Goal: Task Accomplishment & Management: Use online tool/utility

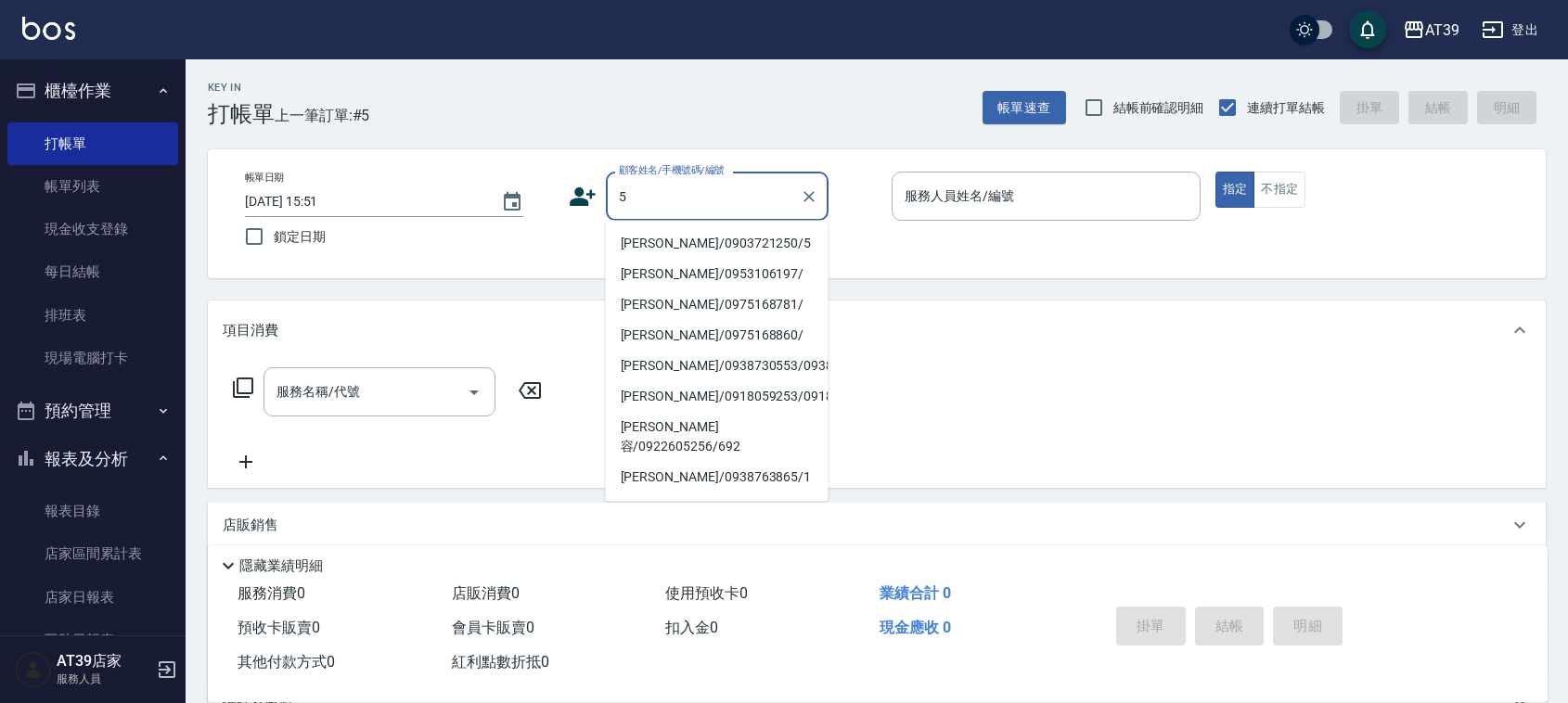
type input "Alan/0903721250/5"
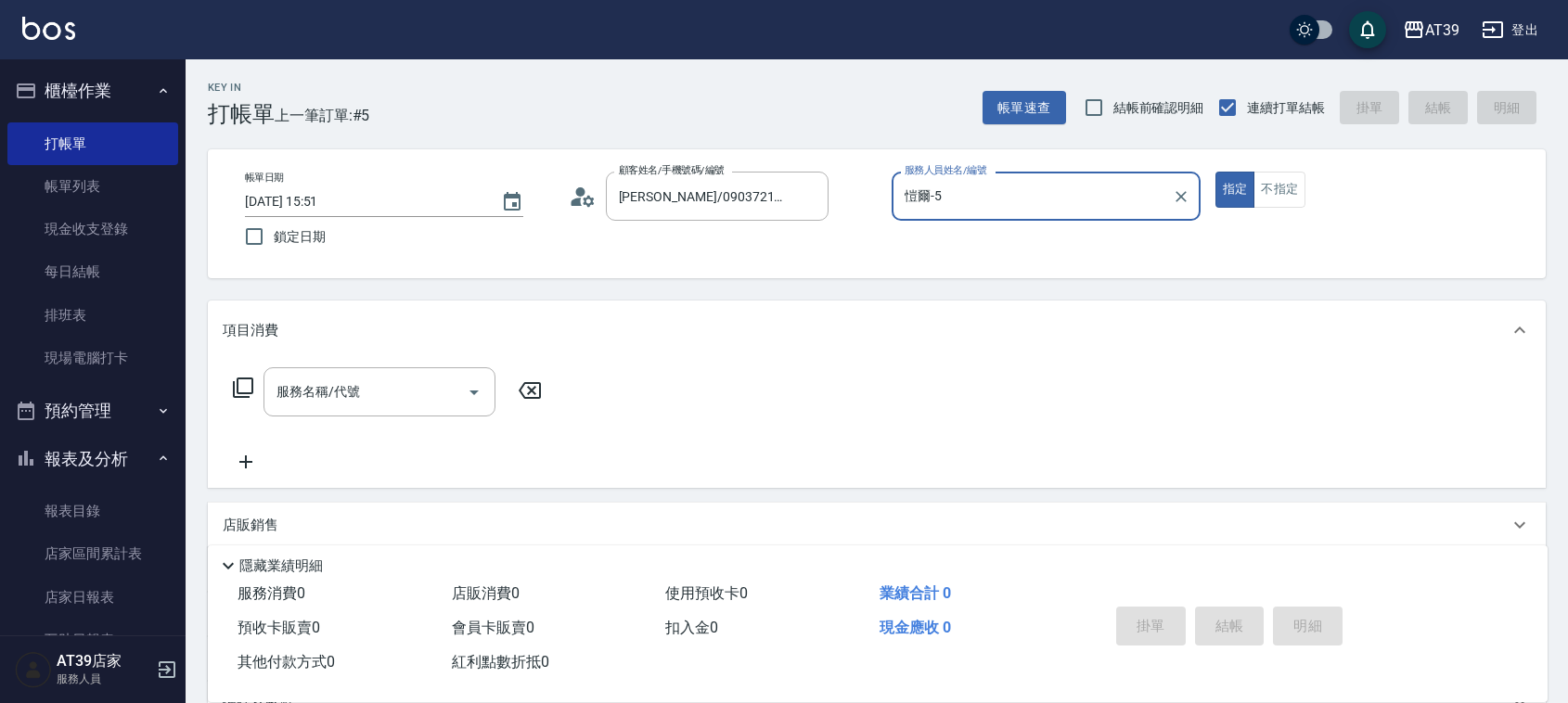
type input "愷爾-5"
click at [1215, 171] on button "指定" at bounding box center [1235, 190] width 39 height 37
type button "true"
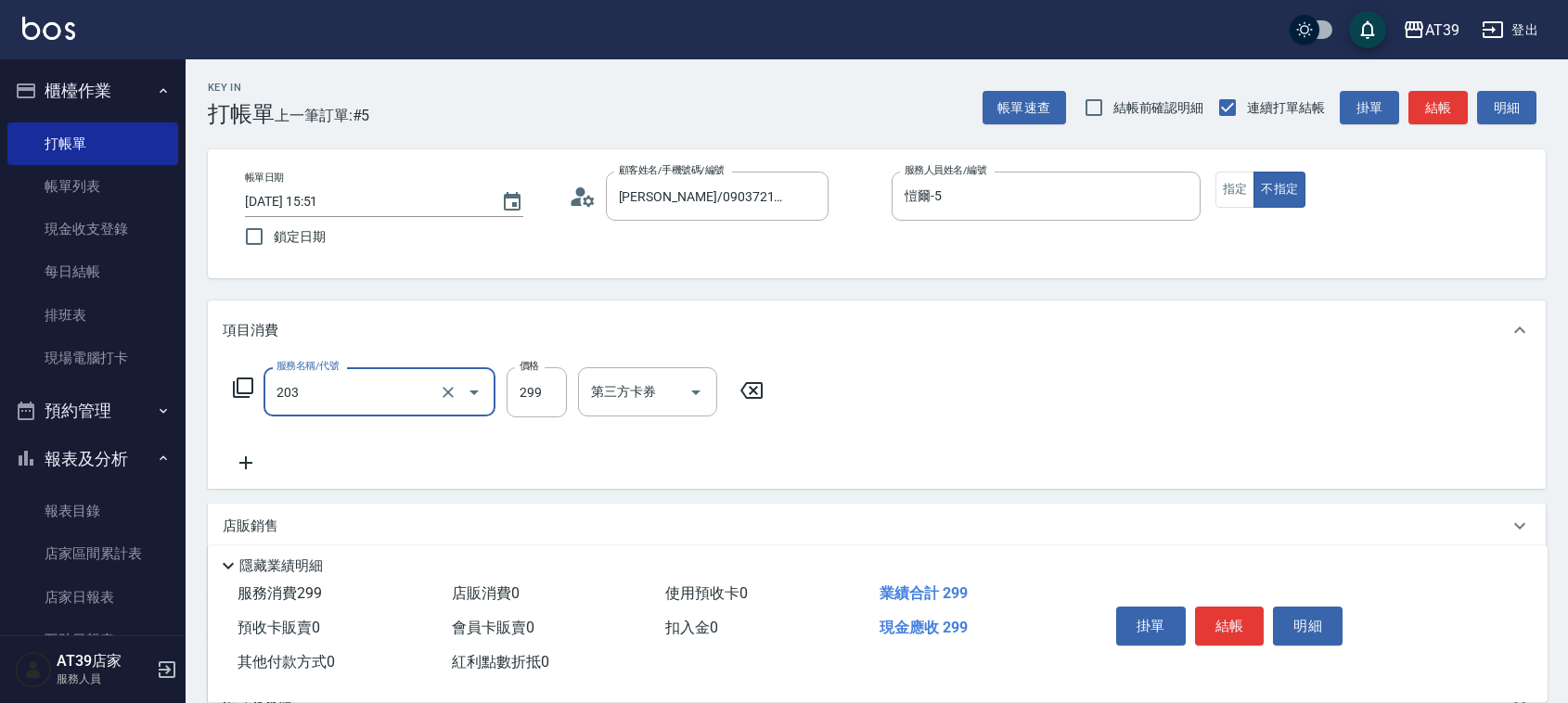
type input "B級洗+剪(203)"
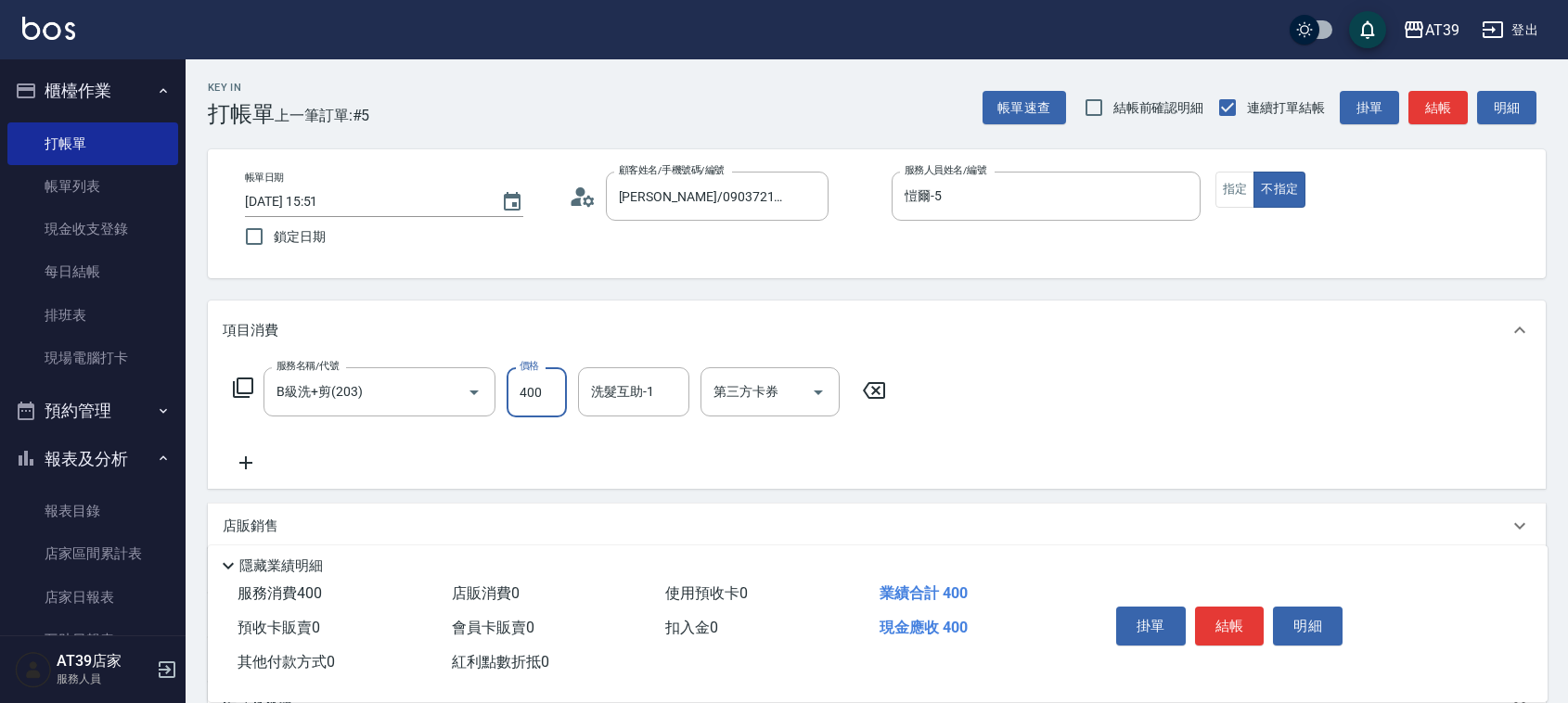
type input "400"
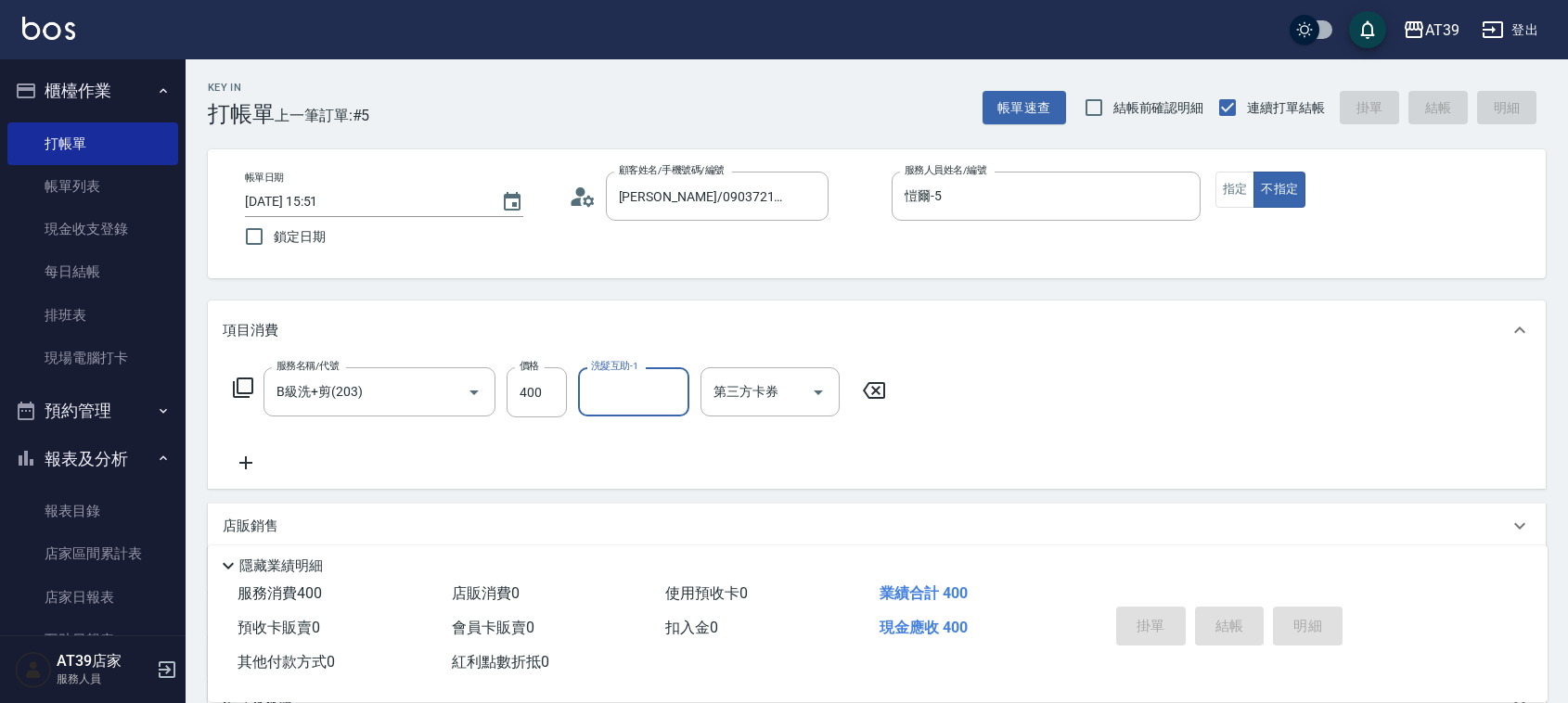
type input "2025/09/25 16:51"
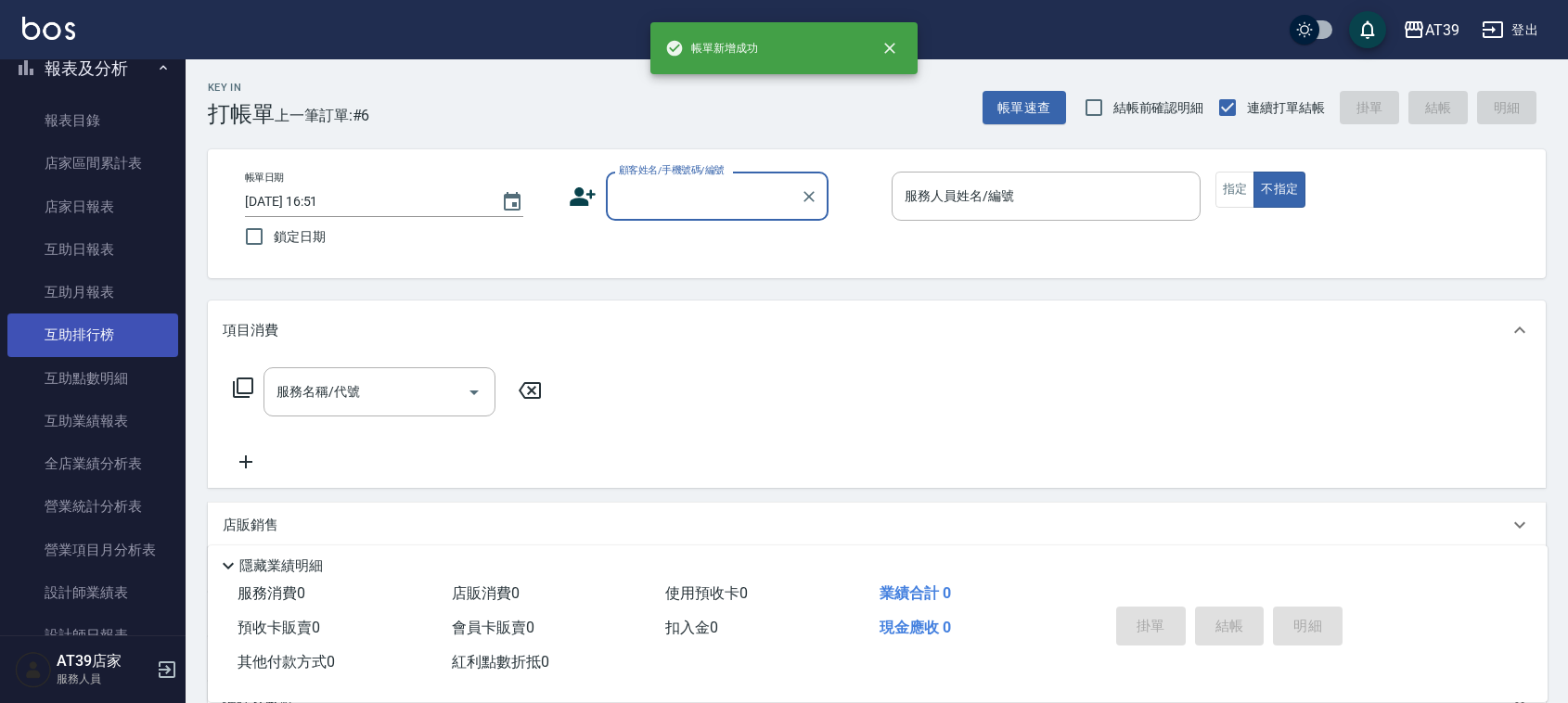
scroll to position [464, 0]
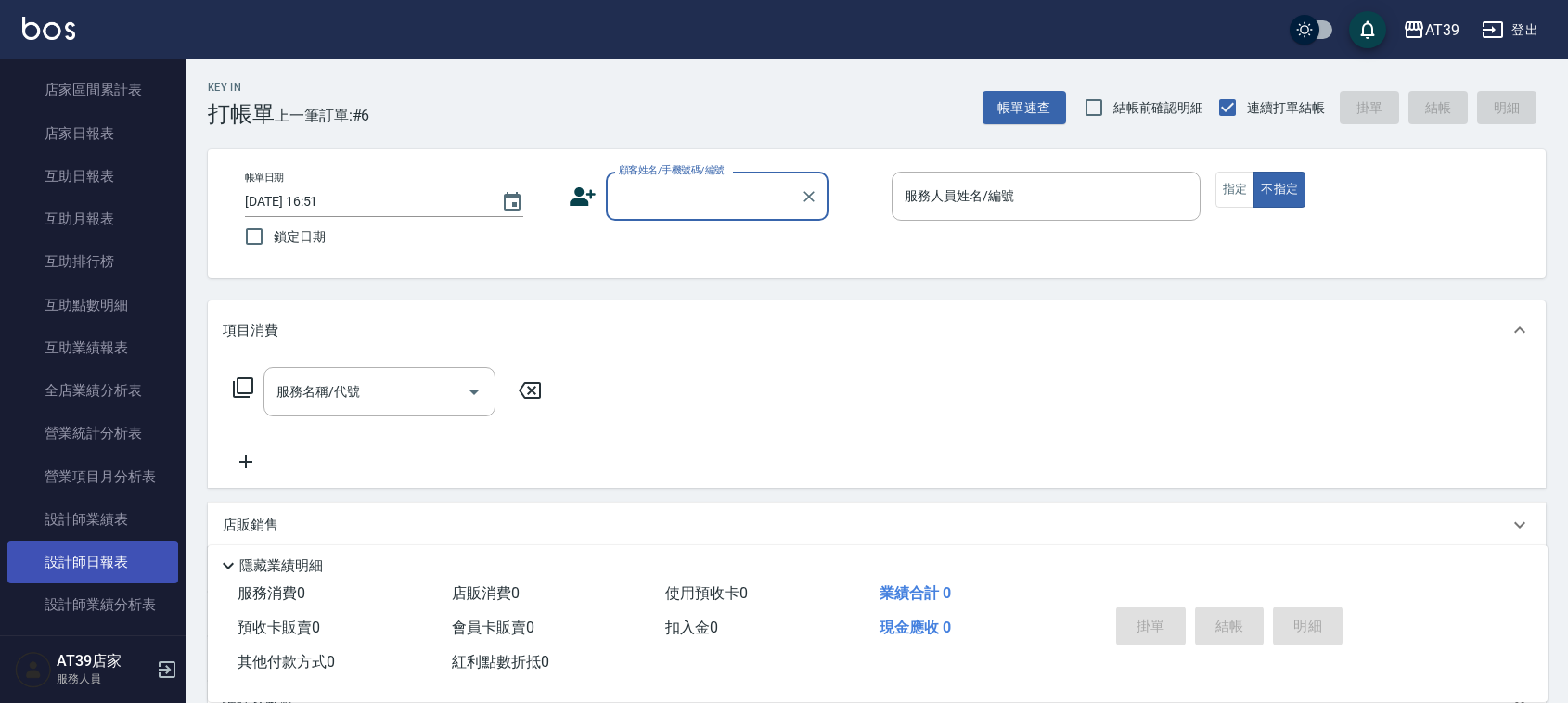
click at [108, 568] on link "設計師日報表" at bounding box center [92, 562] width 170 height 42
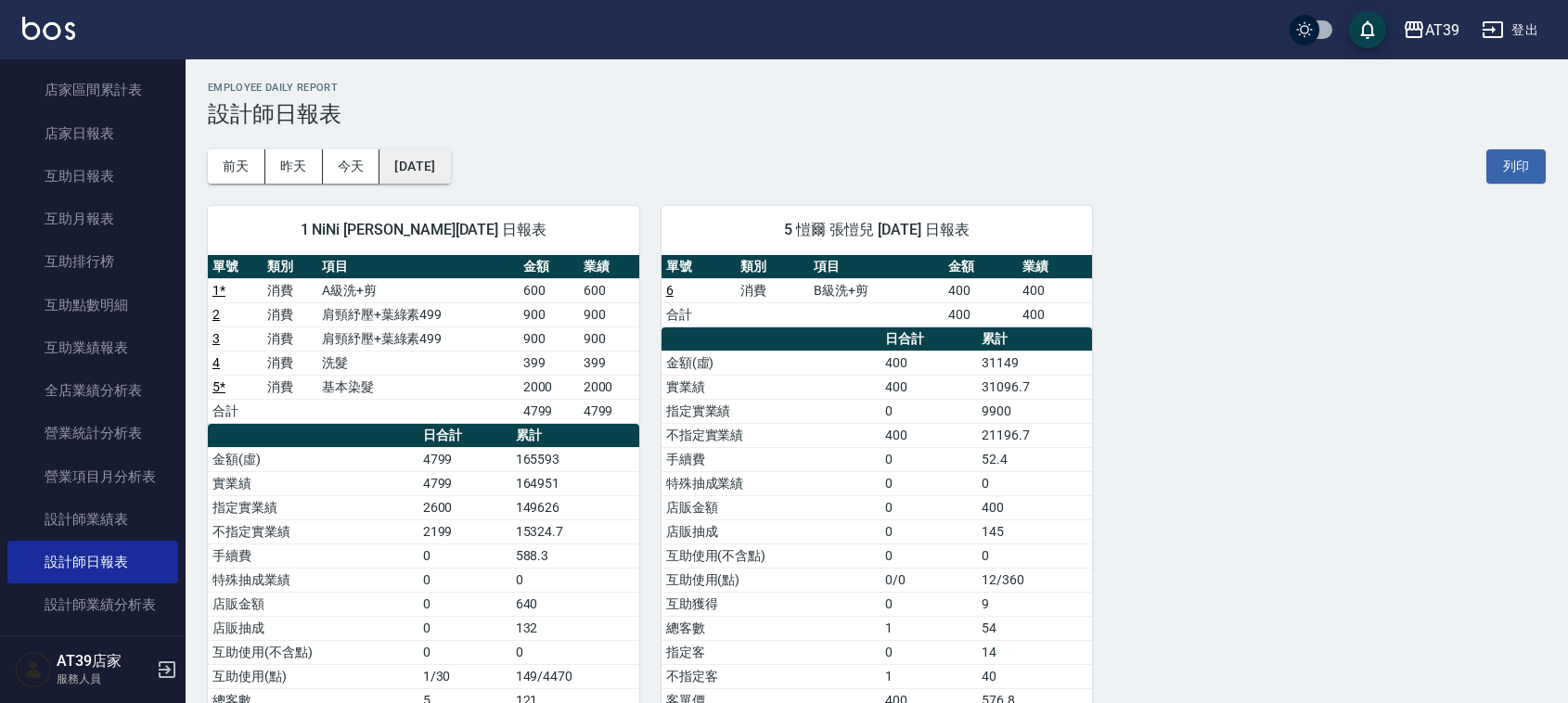
click at [450, 176] on button "2025/09/25" at bounding box center [414, 167] width 70 height 35
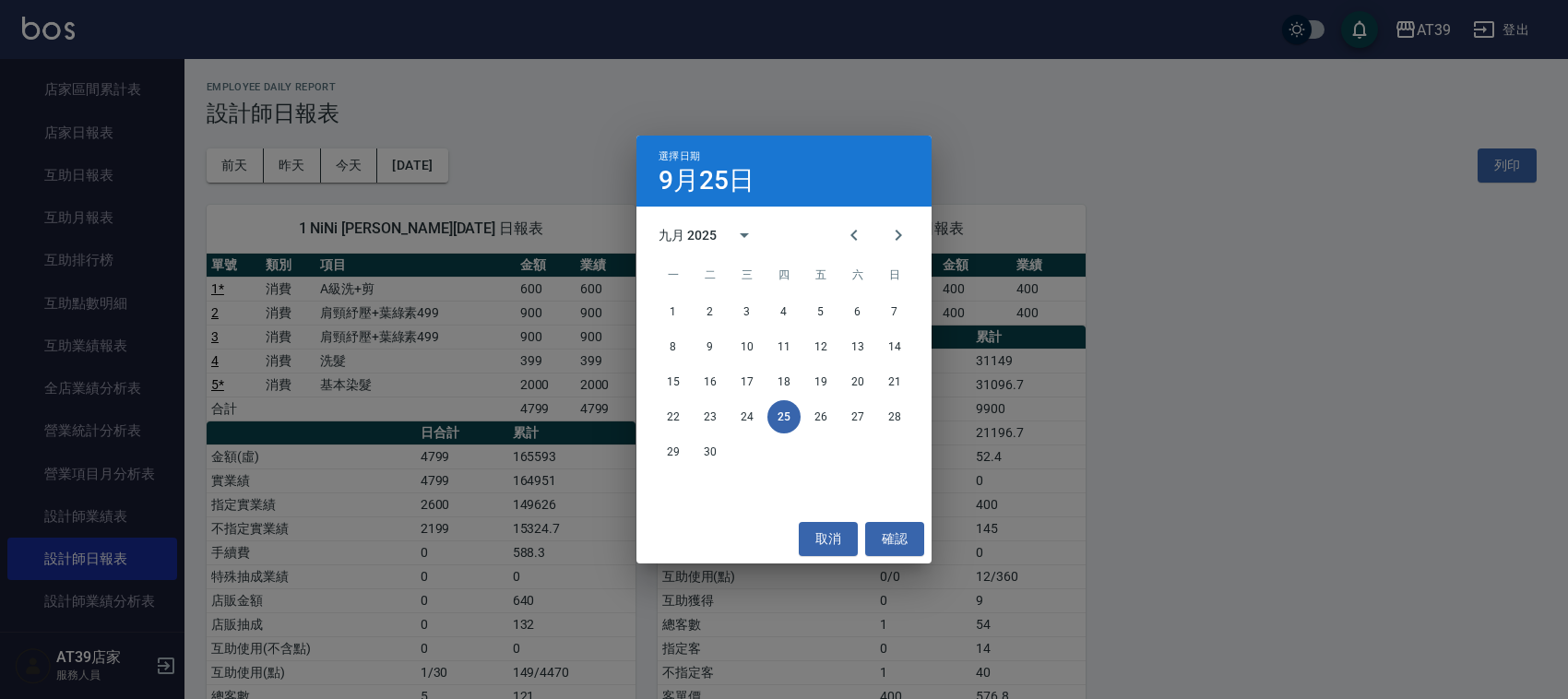
click at [832, 216] on div at bounding box center [876, 236] width 88 height 44
click at [859, 237] on icon "Previous month" at bounding box center [853, 235] width 22 height 22
click at [665, 444] on button "25" at bounding box center [673, 452] width 34 height 34
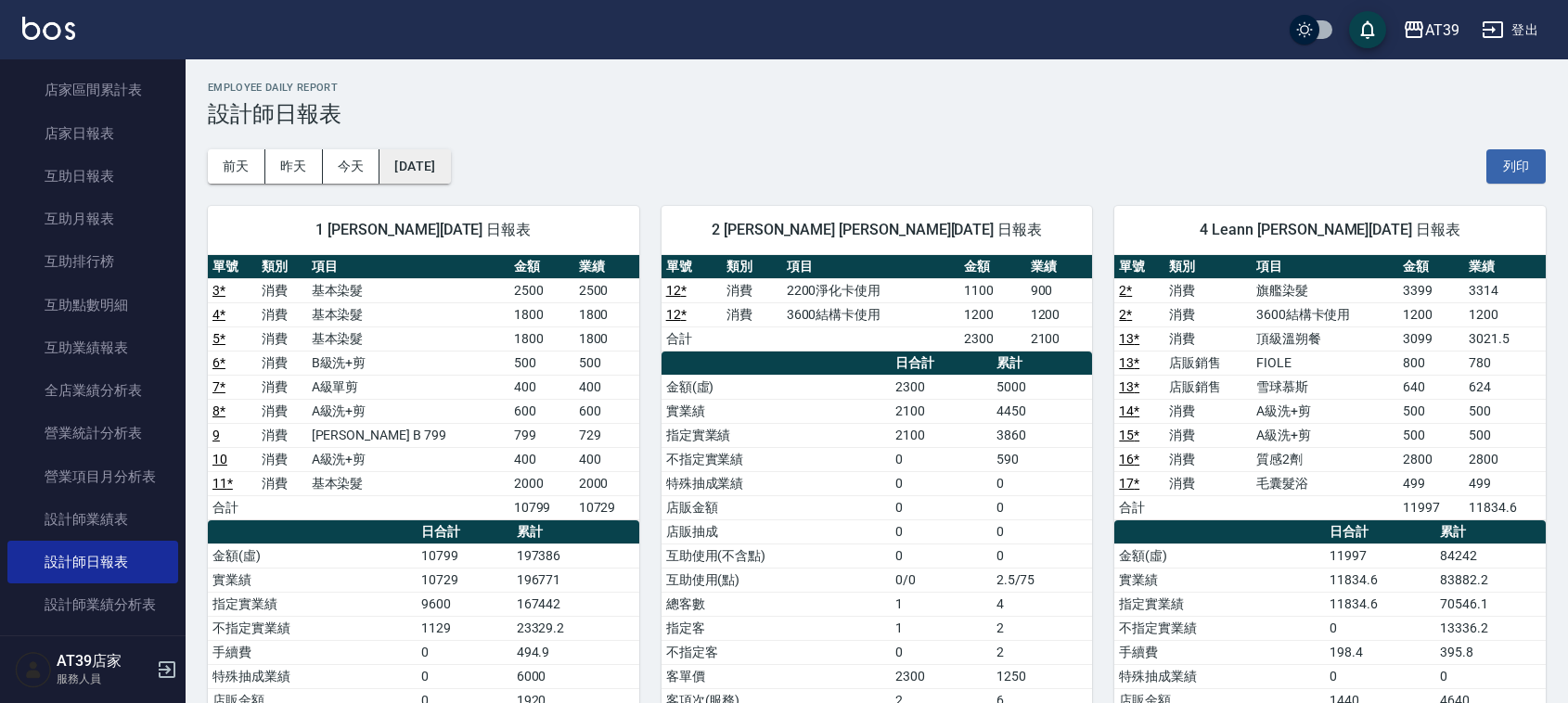
click at [450, 171] on button "2025/08/25" at bounding box center [414, 167] width 70 height 35
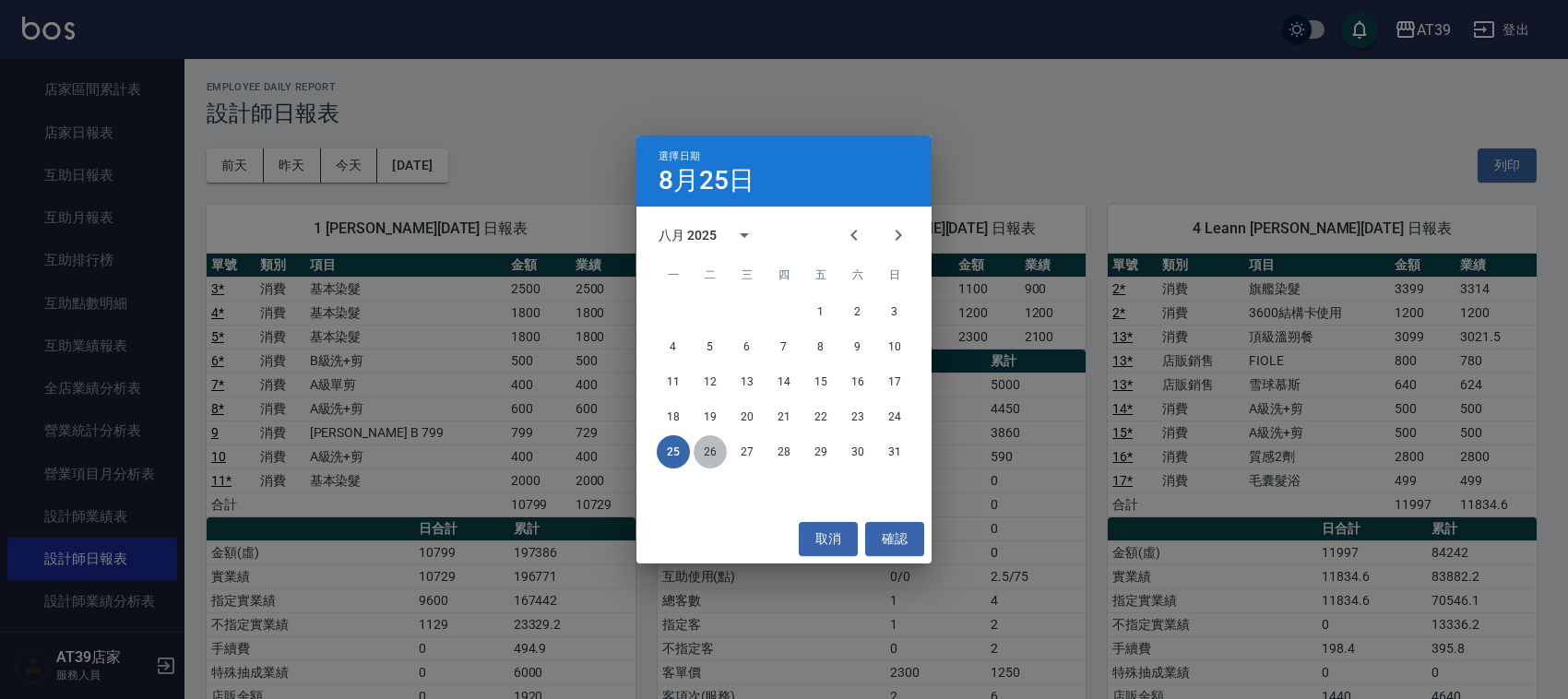
click at [706, 452] on button "26" at bounding box center [709, 452] width 34 height 34
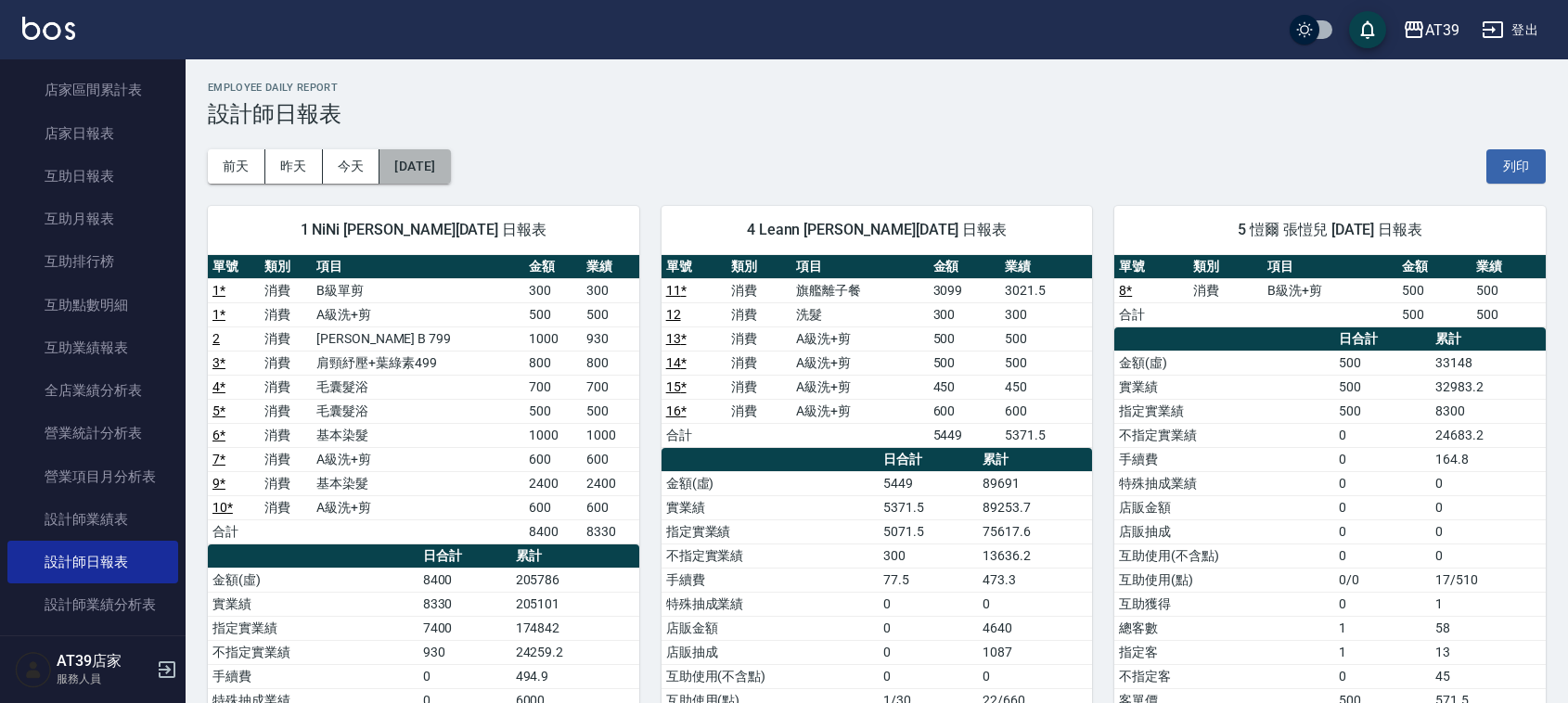
click at [437, 159] on button "2025/08/26" at bounding box center [414, 167] width 70 height 35
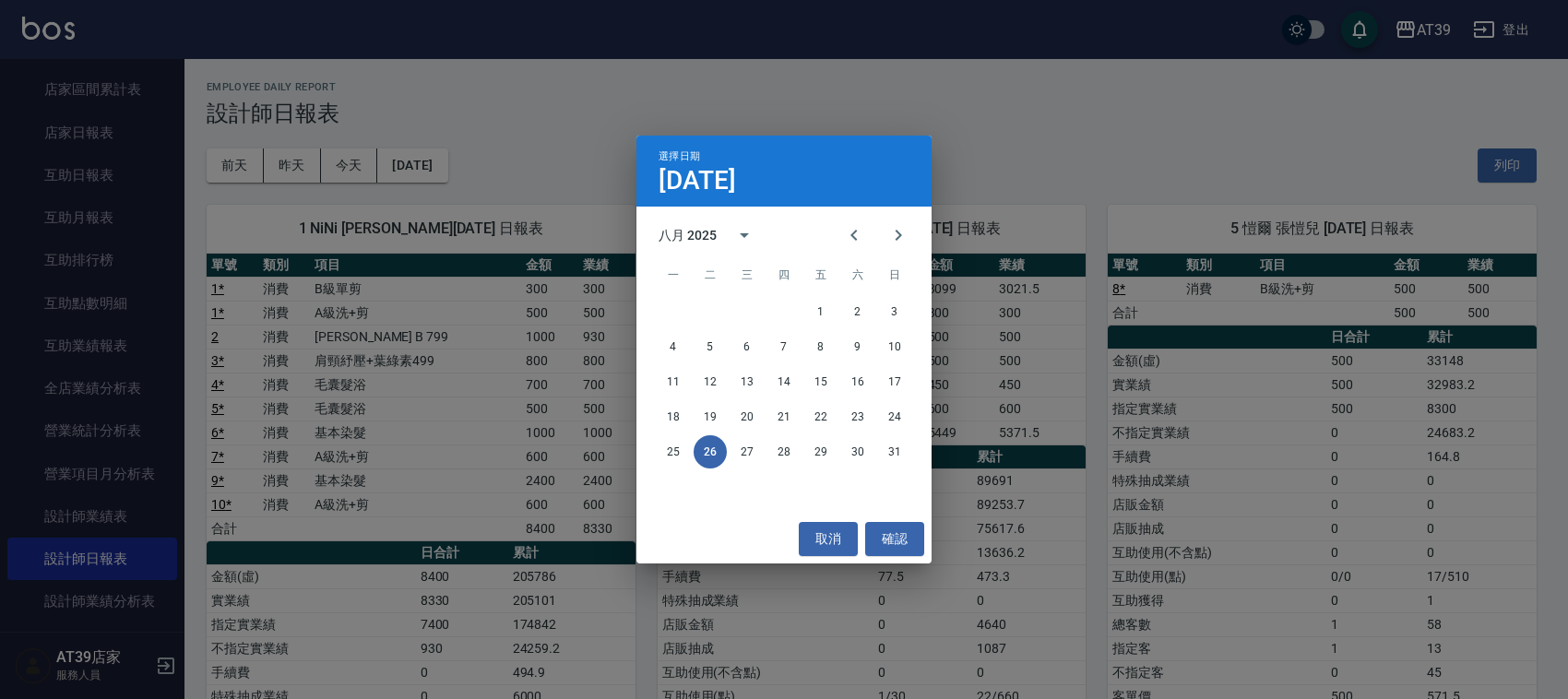
click at [743, 435] on div "1 2 3 4 5 6 7 8 9 10 11 12 13 14 15 16 17 18 19 20 21 22 23 24 25 26 27 28 29 3…" at bounding box center [784, 381] width 295 height 177
click at [750, 448] on button "27" at bounding box center [747, 452] width 34 height 34
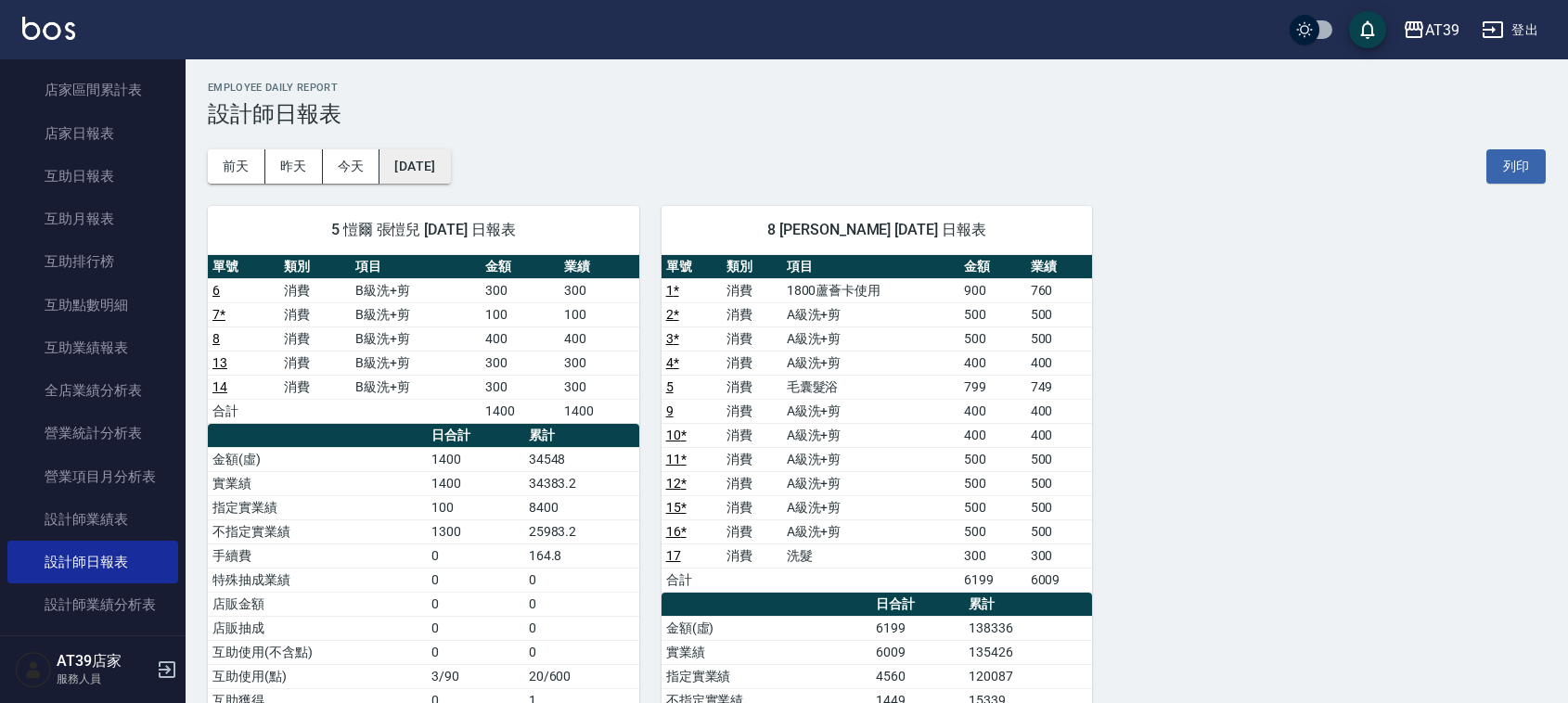
click at [450, 169] on button "2025/08/27" at bounding box center [414, 167] width 70 height 35
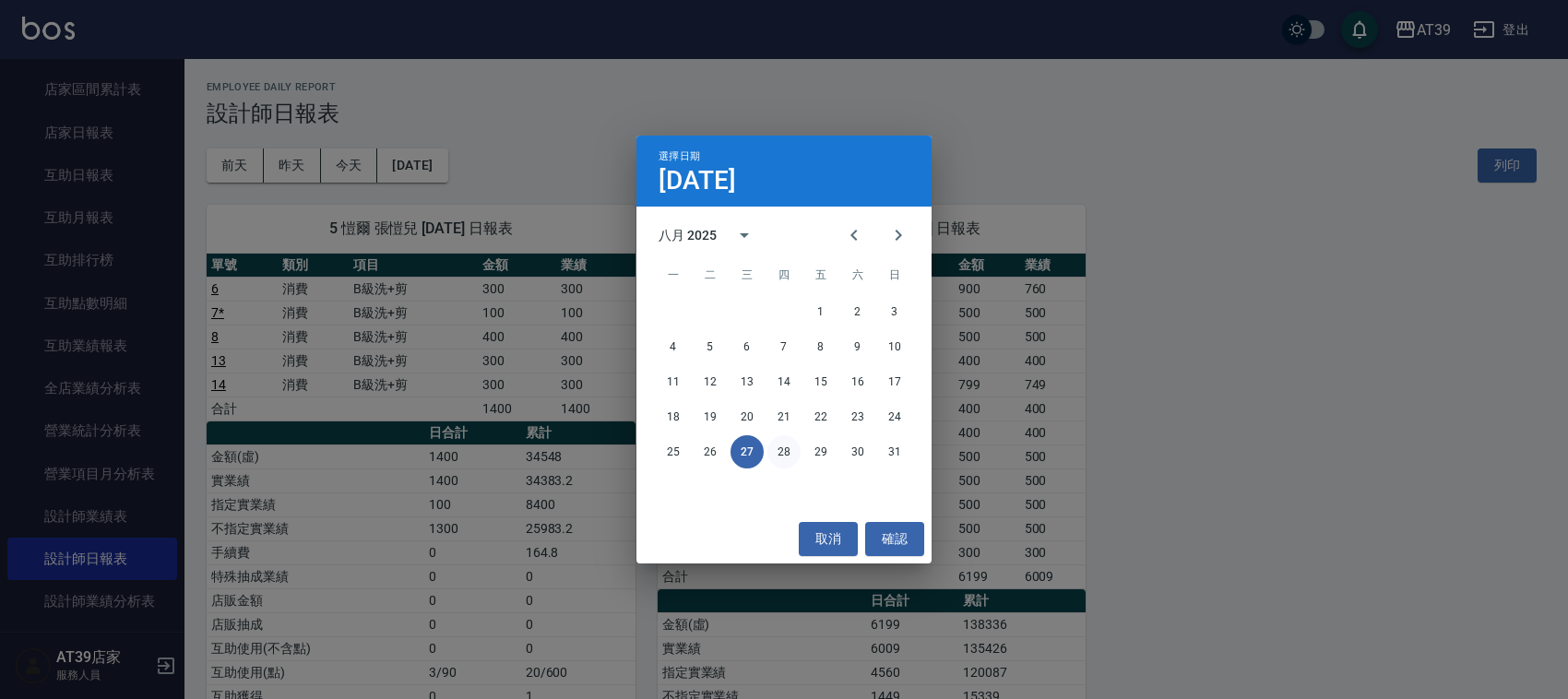
click at [787, 452] on button "28" at bounding box center [783, 452] width 34 height 34
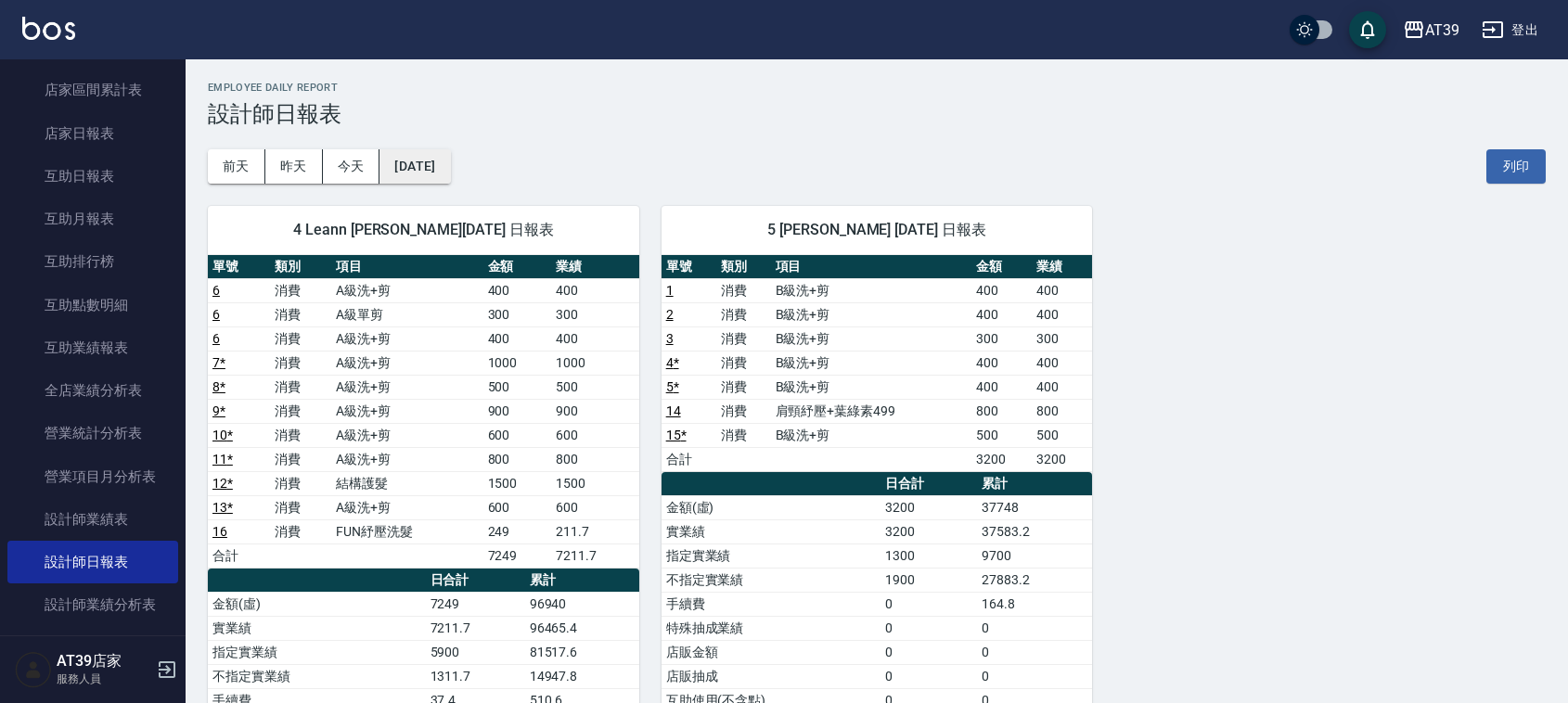
click at [438, 151] on button "2025/08/28" at bounding box center [414, 167] width 70 height 35
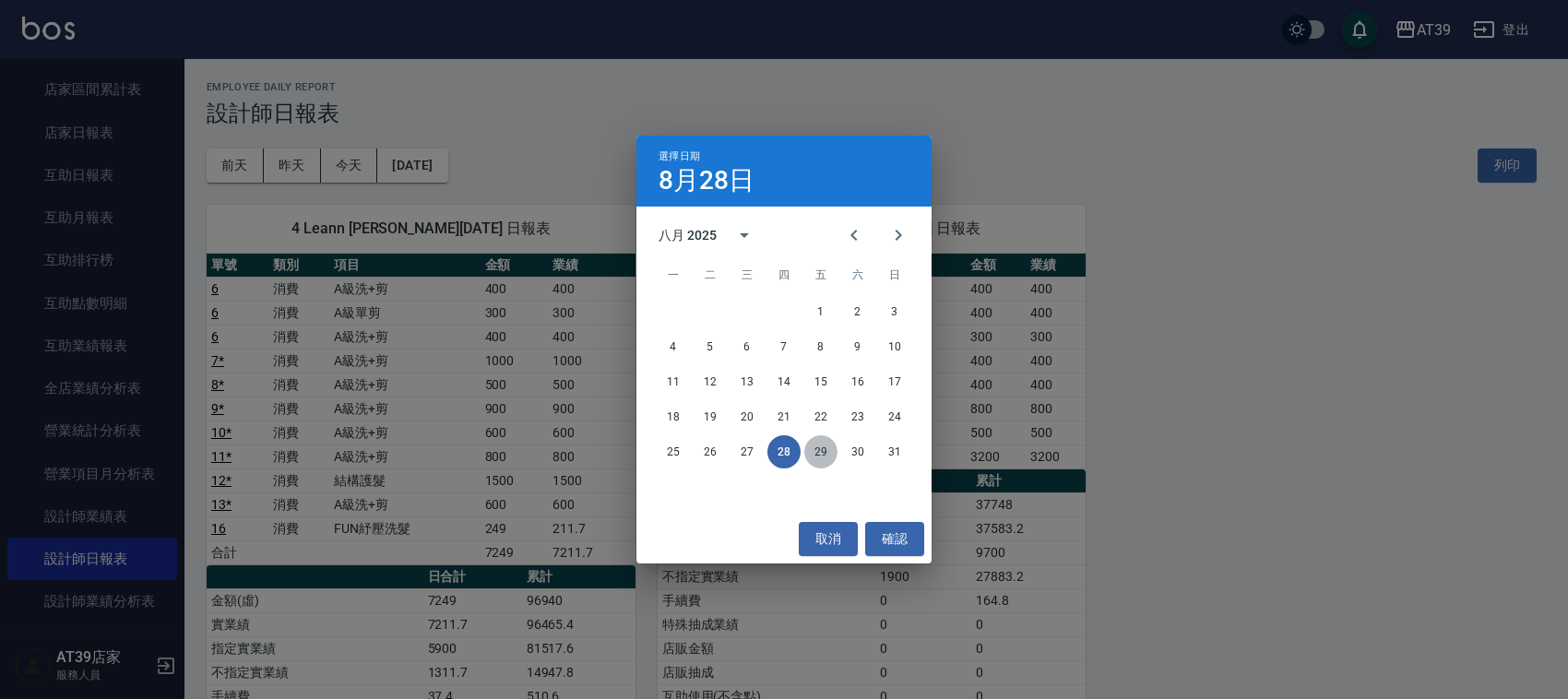
click at [815, 462] on button "29" at bounding box center [820, 452] width 34 height 34
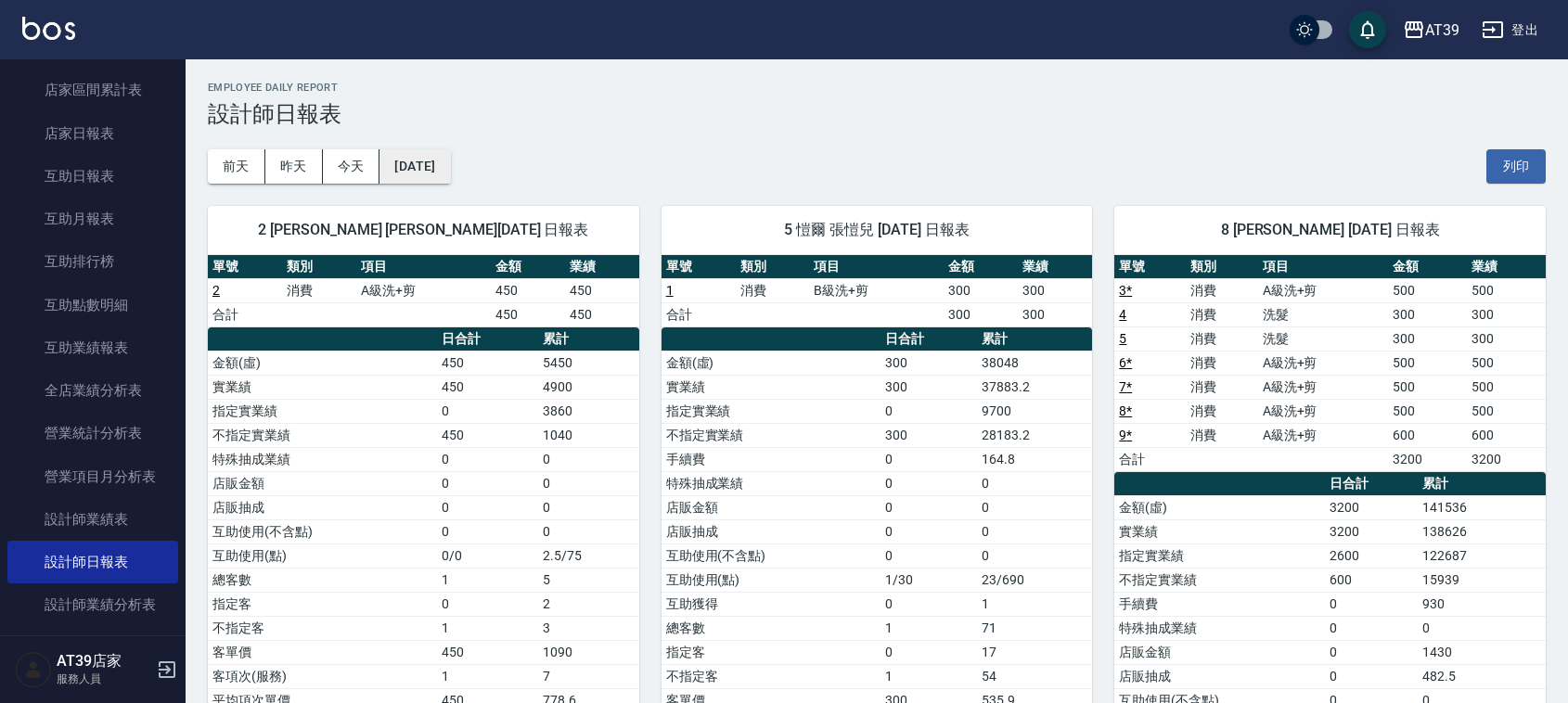
click at [441, 161] on button "2025/08/29" at bounding box center [414, 167] width 70 height 35
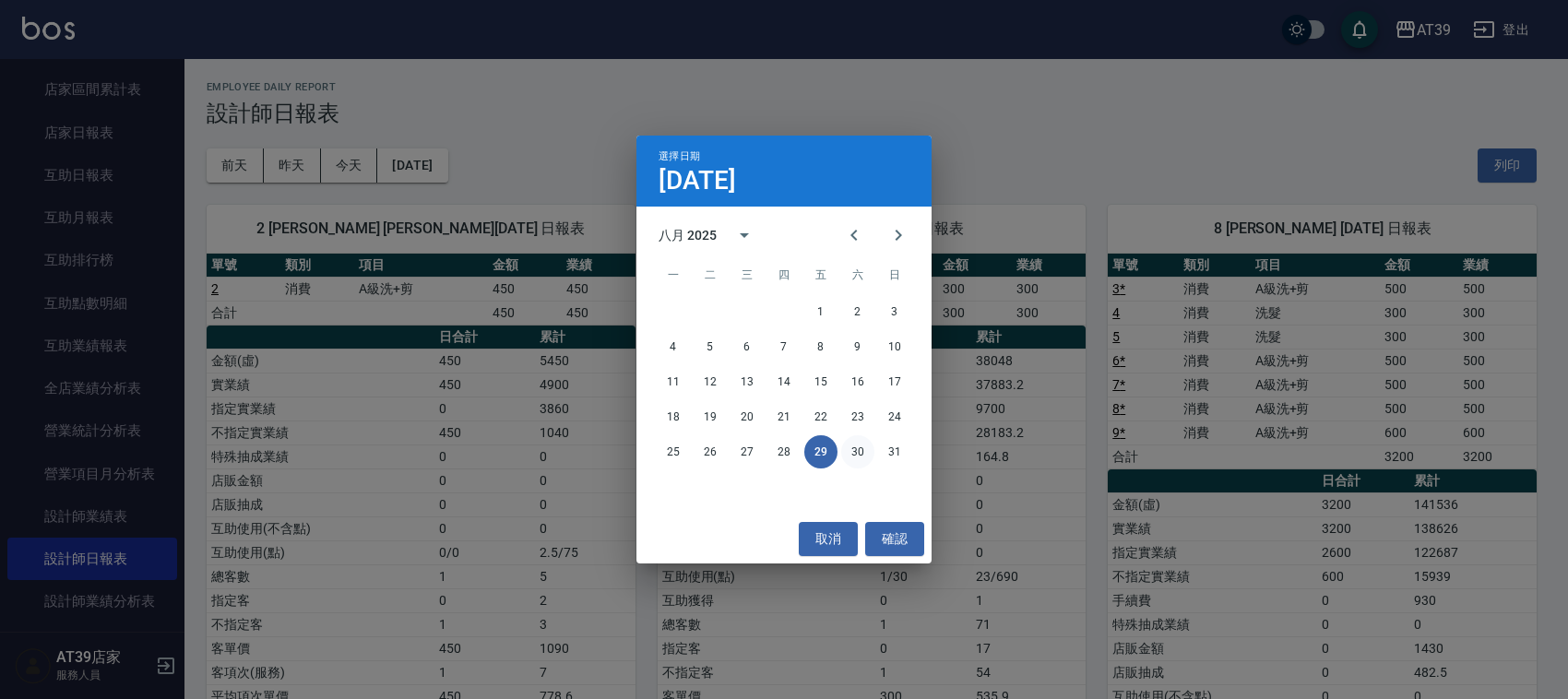
click at [858, 455] on button "30" at bounding box center [858, 452] width 34 height 34
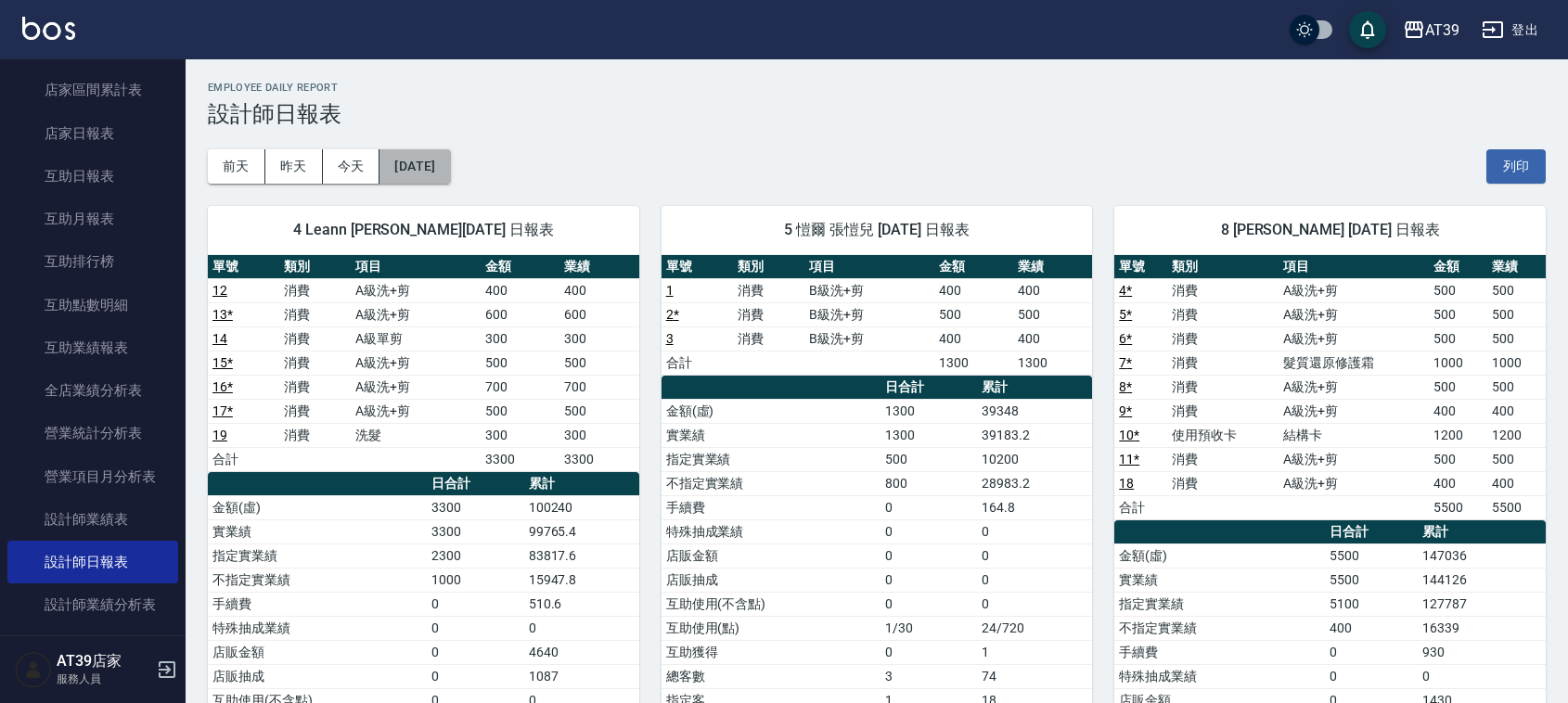
click at [450, 171] on button "2025/08/30" at bounding box center [414, 167] width 70 height 35
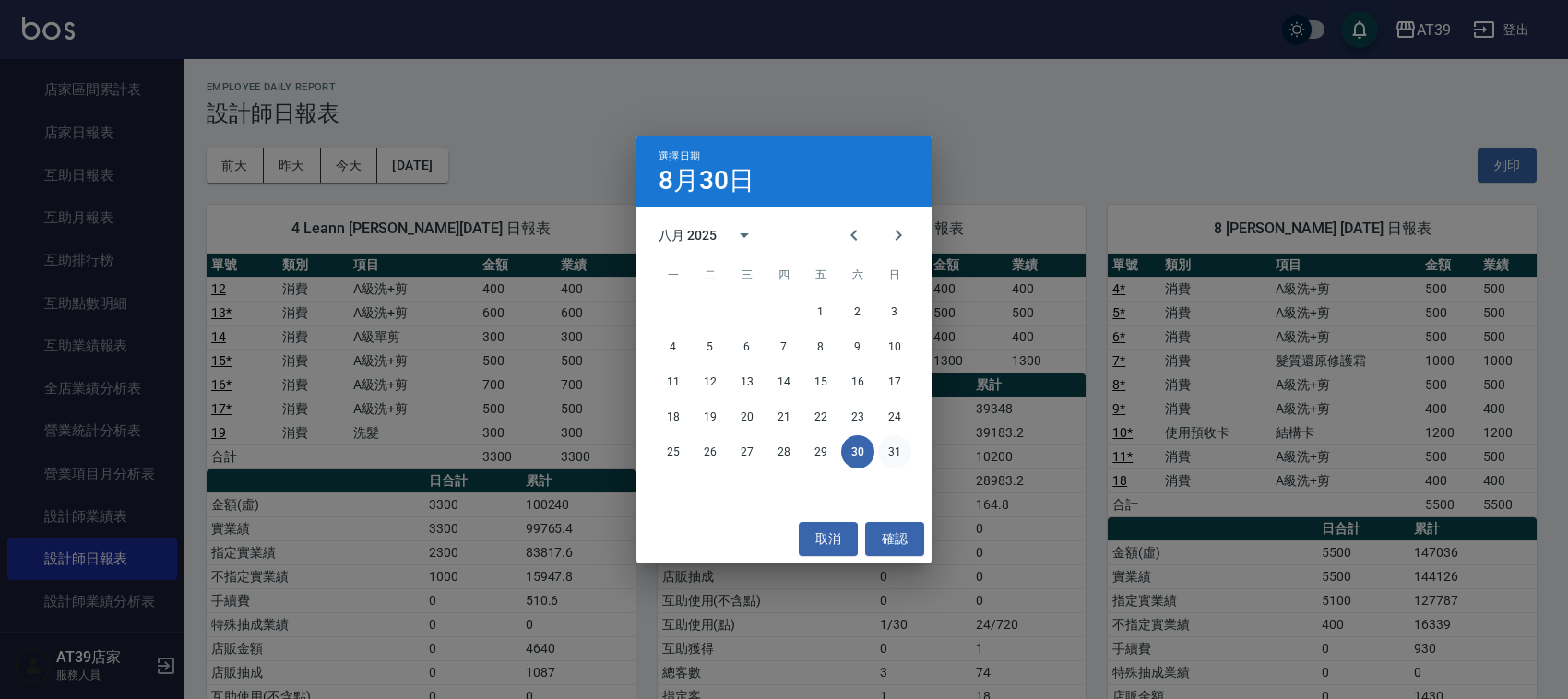
click at [904, 450] on button "31" at bounding box center [894, 452] width 34 height 34
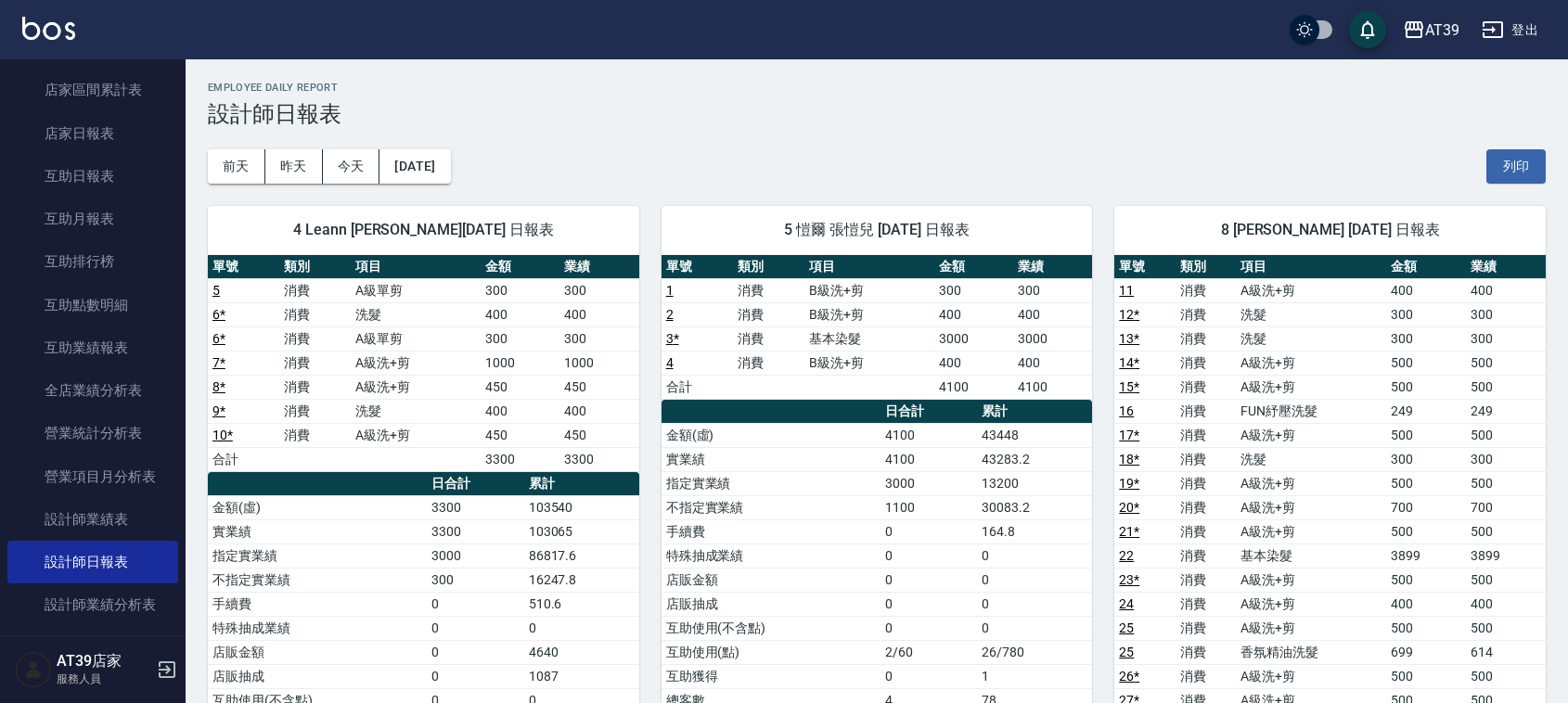
click at [28, 29] on img at bounding box center [48, 28] width 53 height 23
